Goal: Task Accomplishment & Management: Complete application form

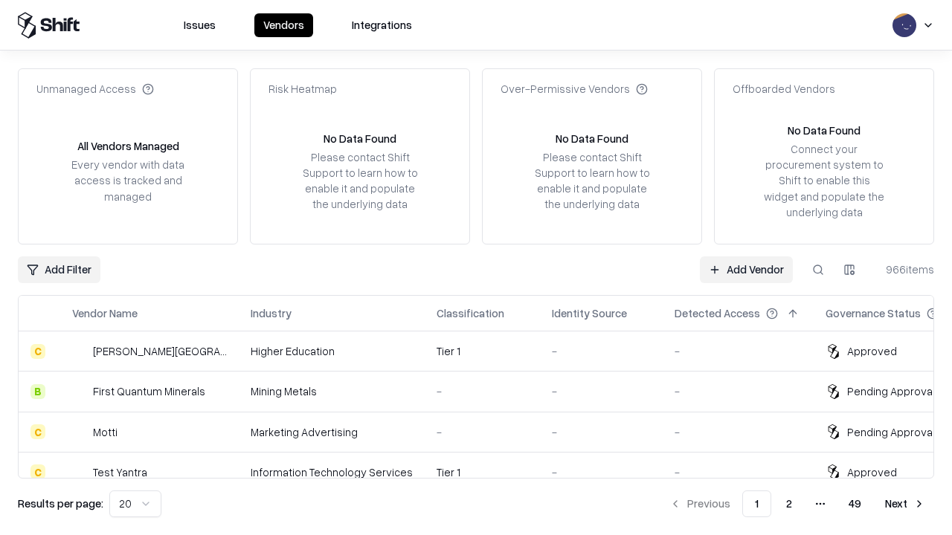
click at [746, 269] on link "Add Vendor" at bounding box center [746, 270] width 93 height 27
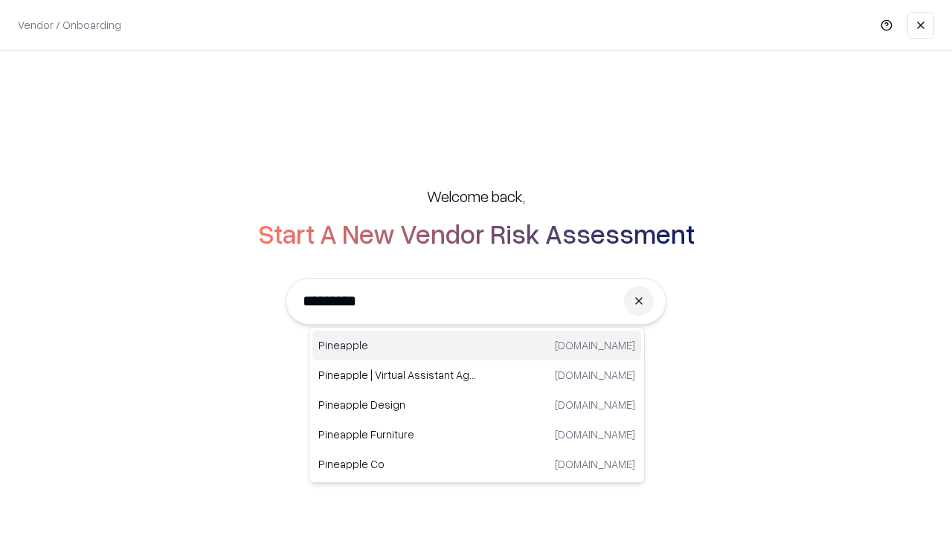
click at [477, 346] on div "Pineapple [DOMAIN_NAME]" at bounding box center [476, 346] width 329 height 30
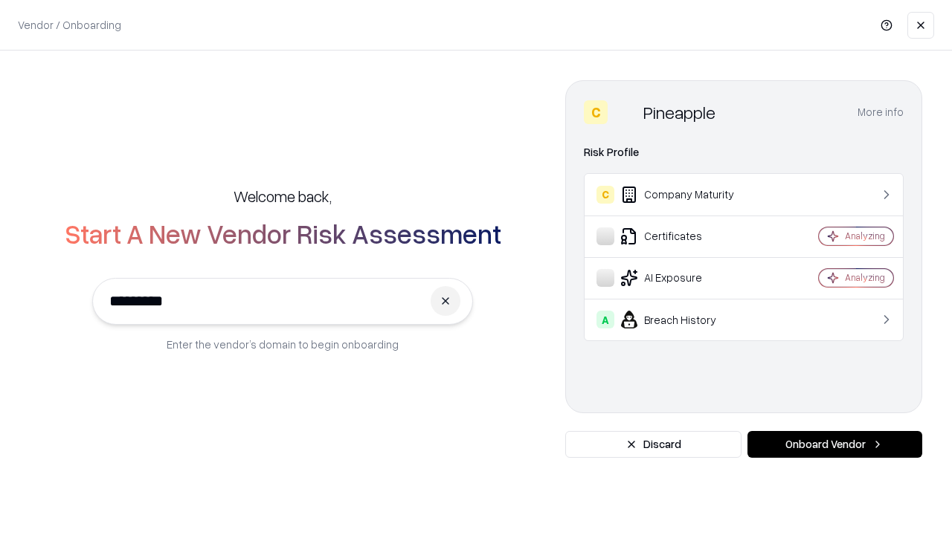
type input "*********"
click at [834, 445] on button "Onboard Vendor" at bounding box center [834, 444] width 175 height 27
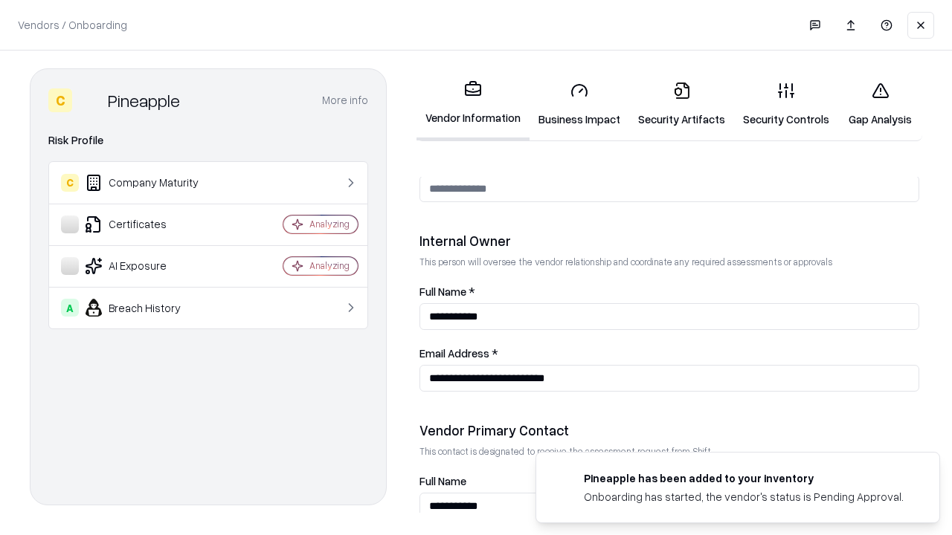
scroll to position [770, 0]
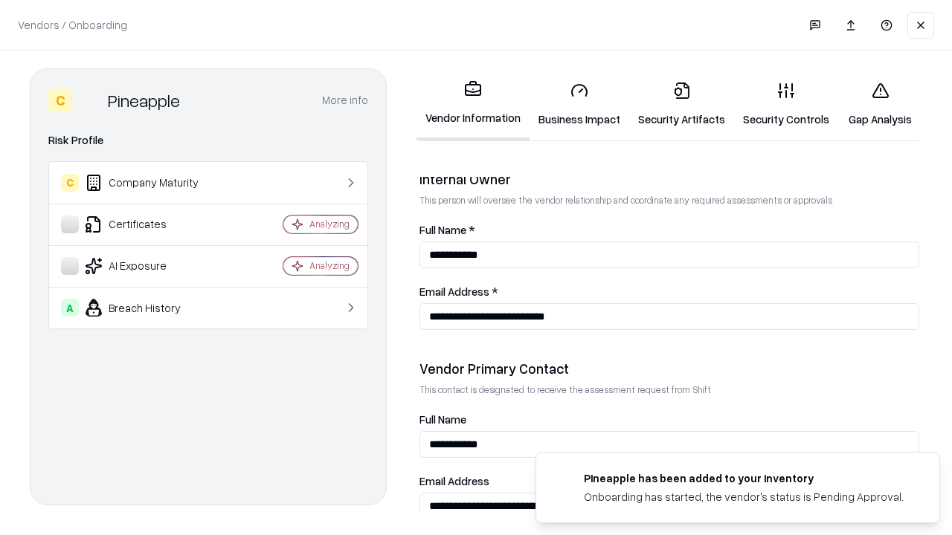
click at [579, 104] on link "Business Impact" at bounding box center [579, 104] width 100 height 69
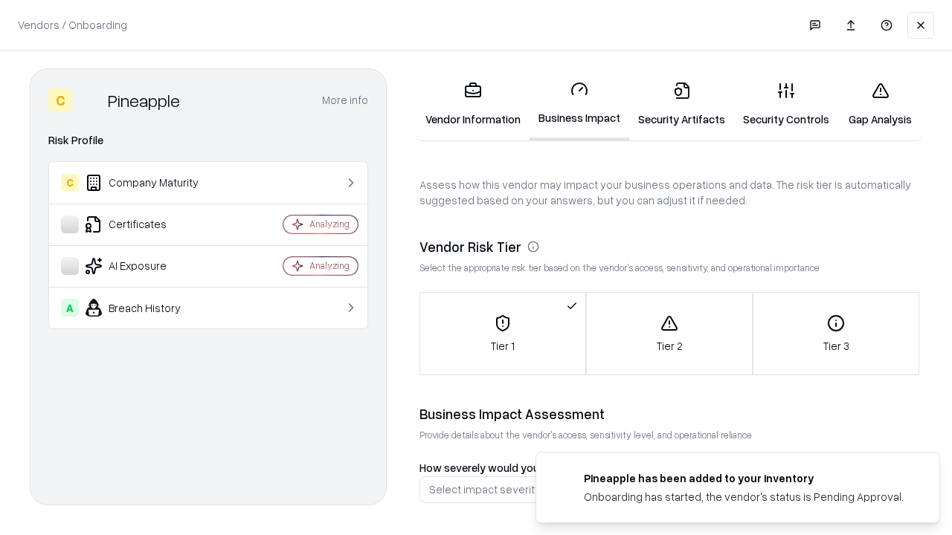
click at [880, 104] on link "Gap Analysis" at bounding box center [880, 104] width 84 height 69
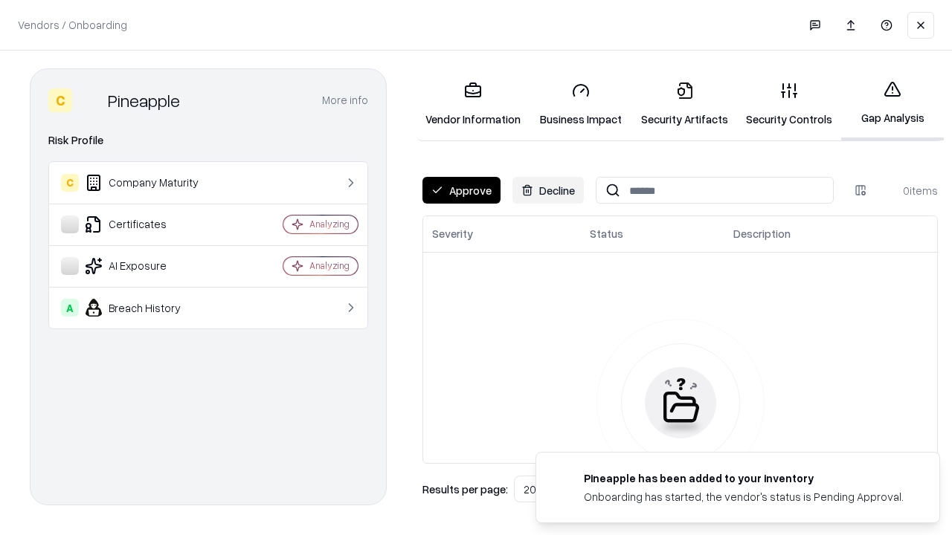
click at [461, 190] on button "Approve" at bounding box center [461, 190] width 78 height 27
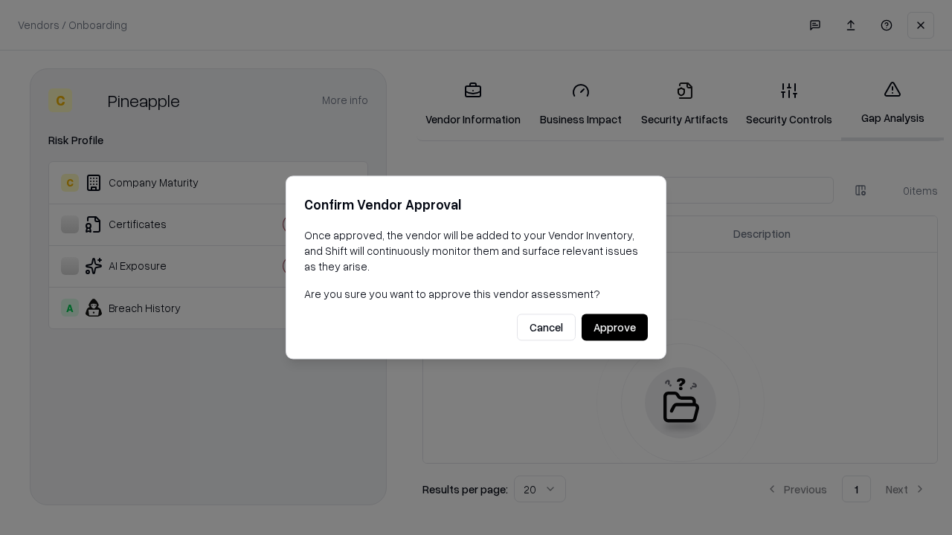
click at [614, 327] on button "Approve" at bounding box center [614, 328] width 66 height 27
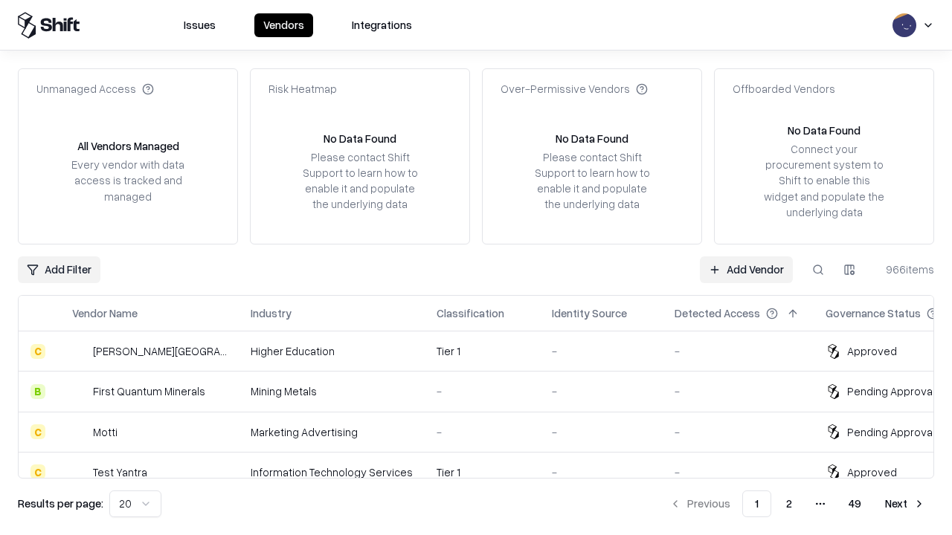
type input "*********"
click at [746, 269] on link "Add Vendor" at bounding box center [746, 270] width 93 height 27
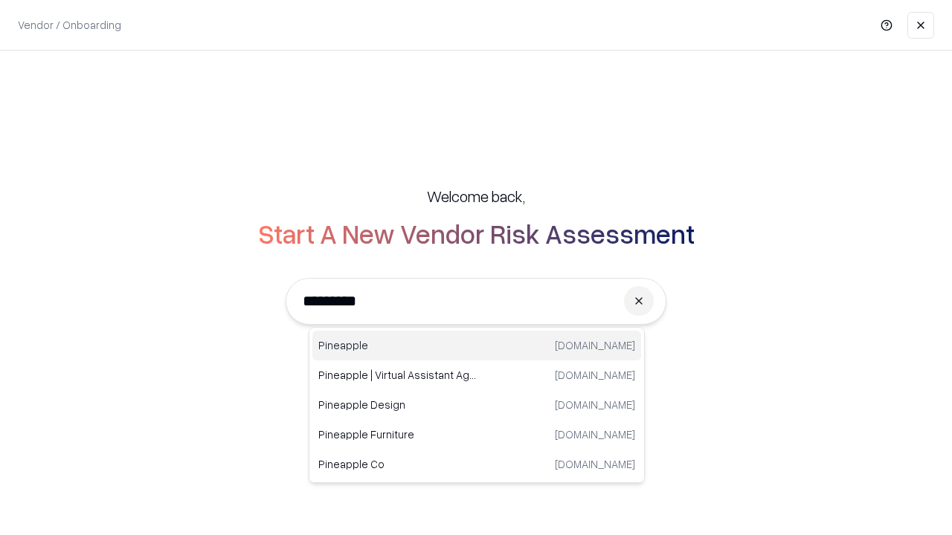
click at [477, 346] on div "Pineapple [DOMAIN_NAME]" at bounding box center [476, 346] width 329 height 30
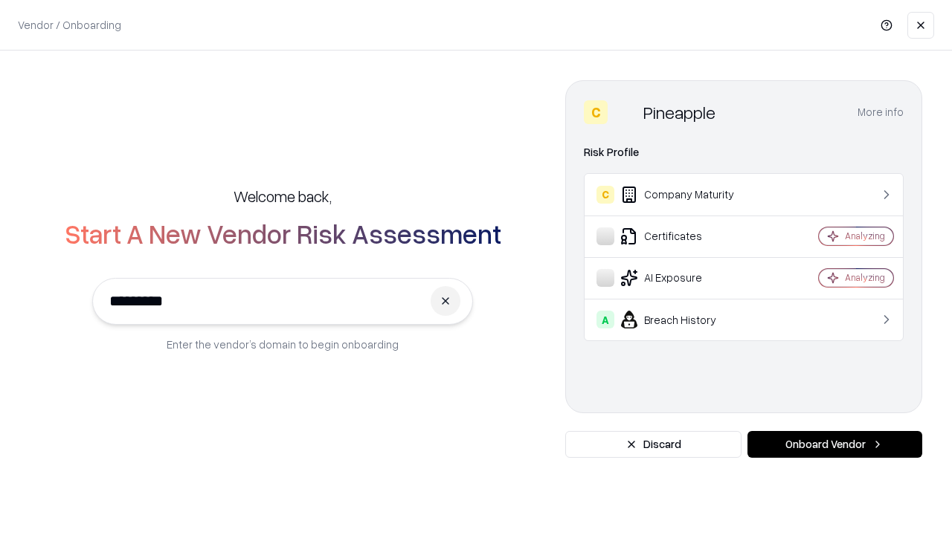
type input "*********"
click at [834, 445] on button "Onboard Vendor" at bounding box center [834, 444] width 175 height 27
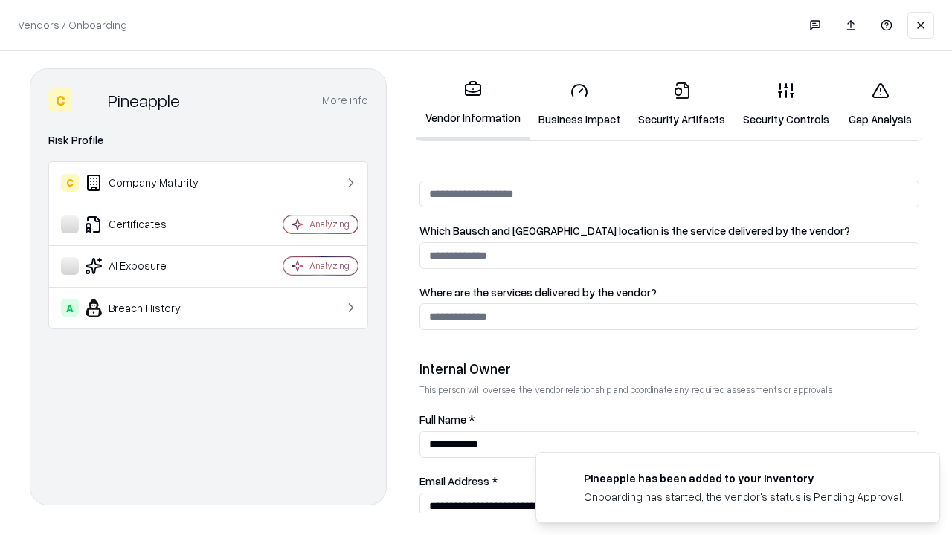
scroll to position [770, 0]
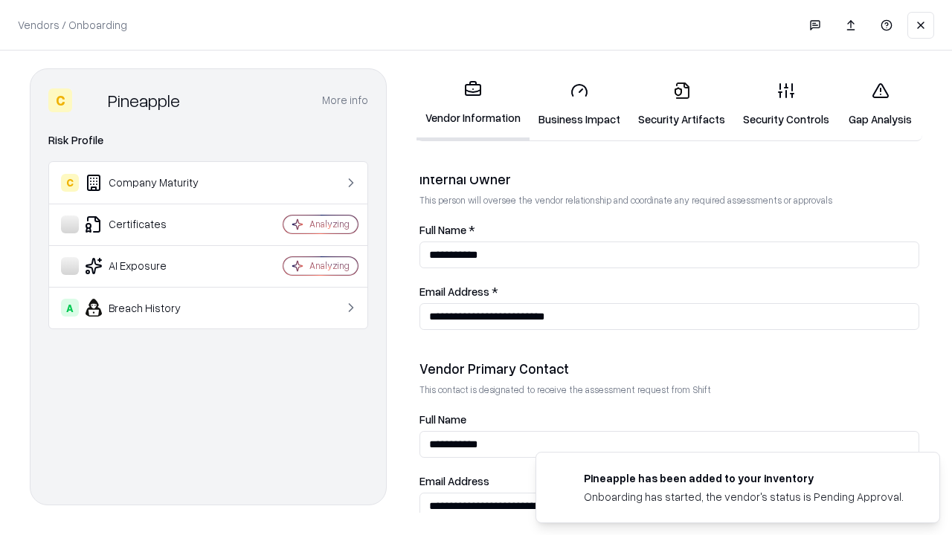
click at [880, 104] on link "Gap Analysis" at bounding box center [880, 104] width 84 height 69
